Goal: Information Seeking & Learning: Learn about a topic

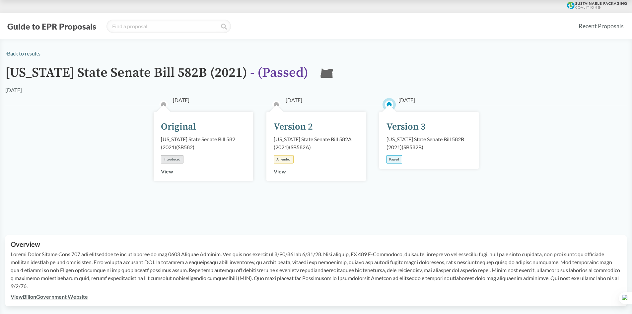
type input "[US_STATE]"
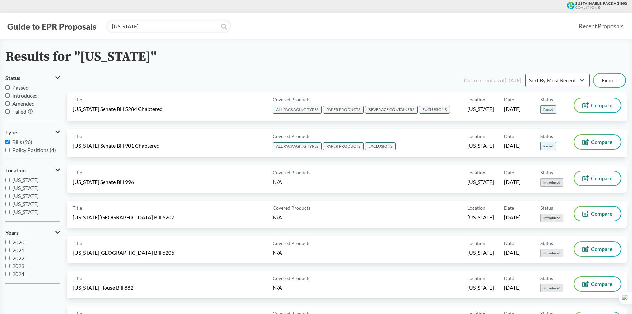
click at [225, 29] on icon at bounding box center [224, 27] width 6 height 6
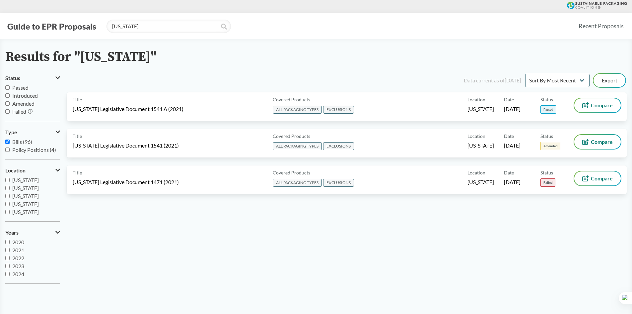
click at [225, 29] on icon at bounding box center [224, 27] width 6 height 6
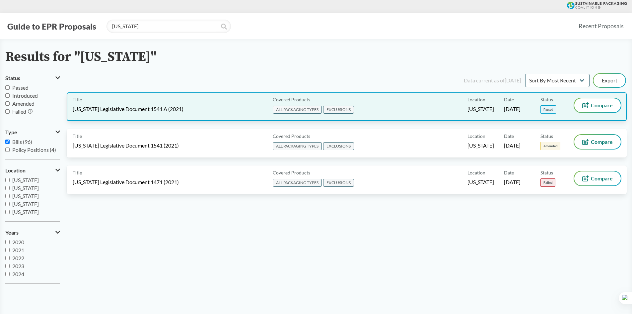
click at [377, 113] on div "Covered Products ALL PACKAGING TYPES EXCLUSIONS" at bounding box center [368, 106] width 197 height 17
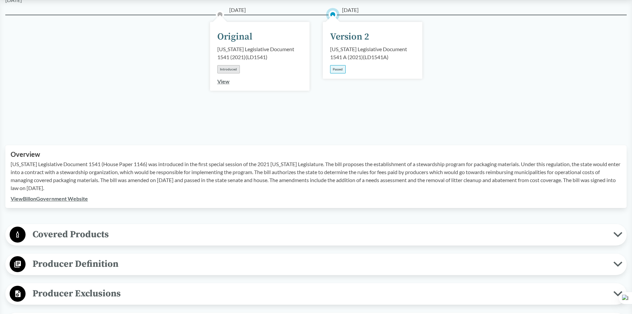
scroll to position [100, 0]
drag, startPoint x: 11, startPoint y: 155, endPoint x: 122, endPoint y: 158, distance: 111.2
click at [122, 160] on p "[US_STATE] Legislative Document 1541 (House Paper 1146) was introduced in the f…" at bounding box center [316, 176] width 611 height 32
click at [155, 226] on span "Covered Products" at bounding box center [320, 233] width 588 height 15
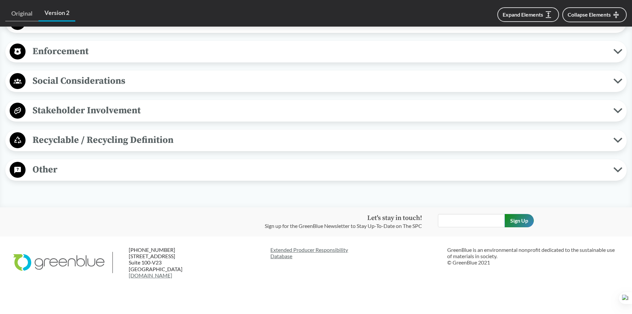
scroll to position [592, 0]
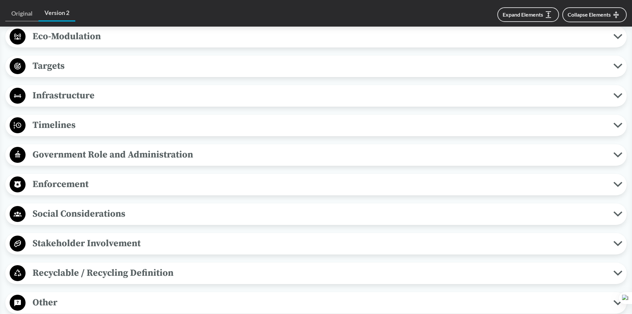
click at [80, 147] on span "Government Role and Administration" at bounding box center [320, 154] width 588 height 15
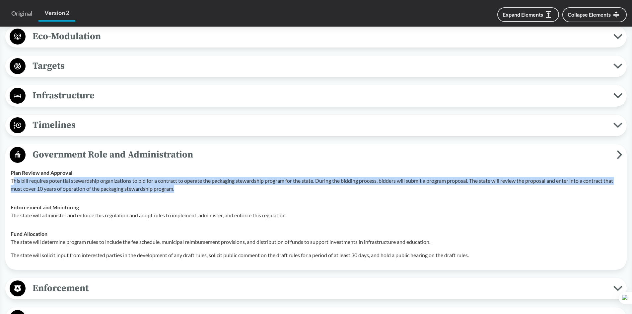
drag, startPoint x: 12, startPoint y: 169, endPoint x: 196, endPoint y: 179, distance: 183.8
click at [196, 179] on p "This bill requires potential stewardship organizations to bid for a contract to…" at bounding box center [316, 185] width 611 height 16
click at [60, 117] on span "Timelines" at bounding box center [320, 124] width 588 height 15
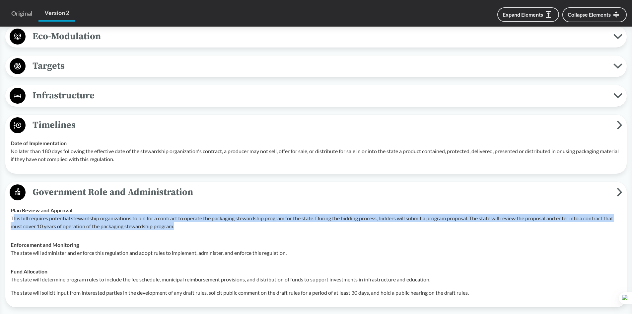
click at [61, 88] on span "Infrastructure" at bounding box center [320, 95] width 588 height 15
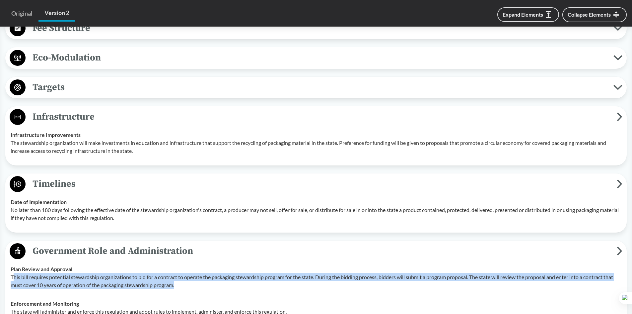
scroll to position [558, 0]
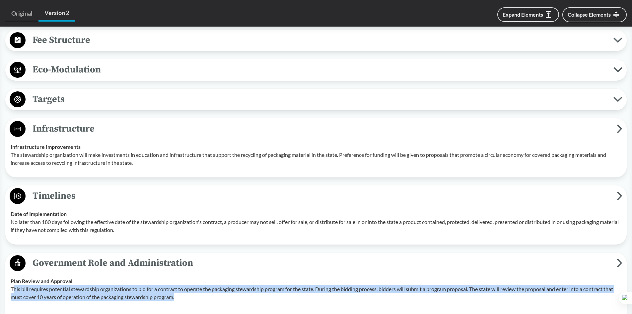
click at [77, 92] on span "Targets" at bounding box center [320, 99] width 588 height 15
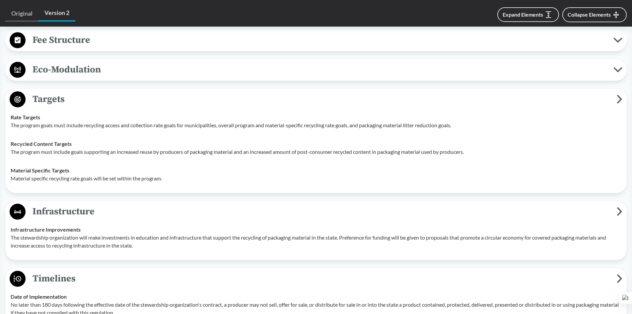
scroll to position [525, 0]
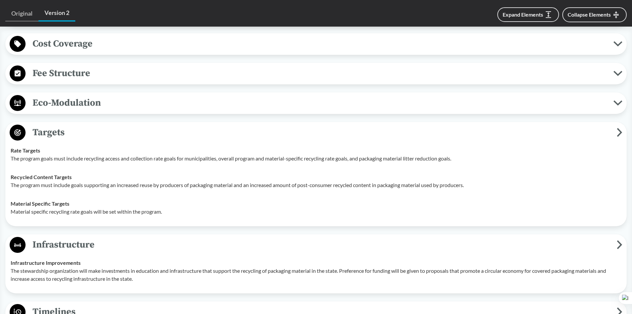
click at [77, 95] on span "Eco-Modulation" at bounding box center [320, 102] width 588 height 15
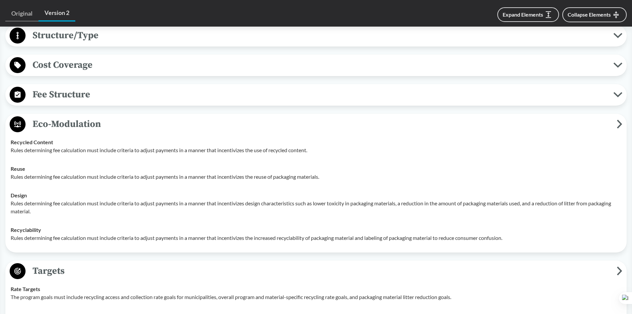
scroll to position [492, 0]
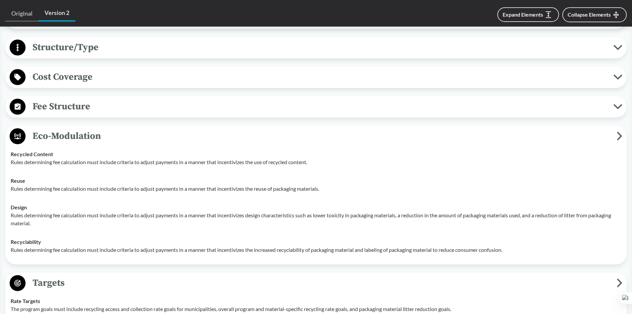
click at [76, 100] on span "Fee Structure" at bounding box center [320, 106] width 588 height 15
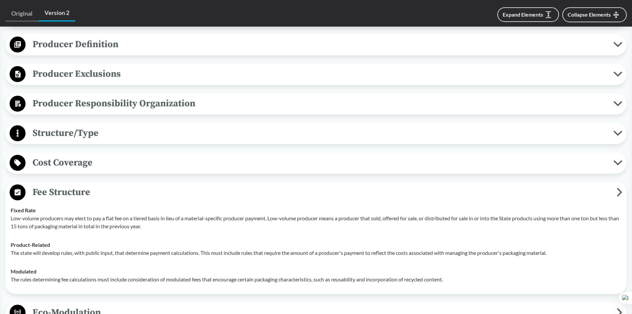
scroll to position [393, 0]
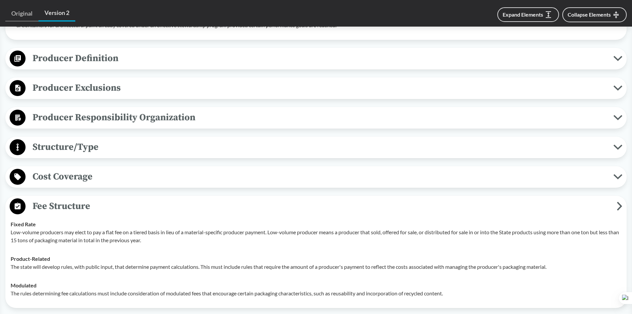
click at [67, 111] on span "Producer Responsibility Organization" at bounding box center [320, 117] width 588 height 15
